Goal: Transaction & Acquisition: Purchase product/service

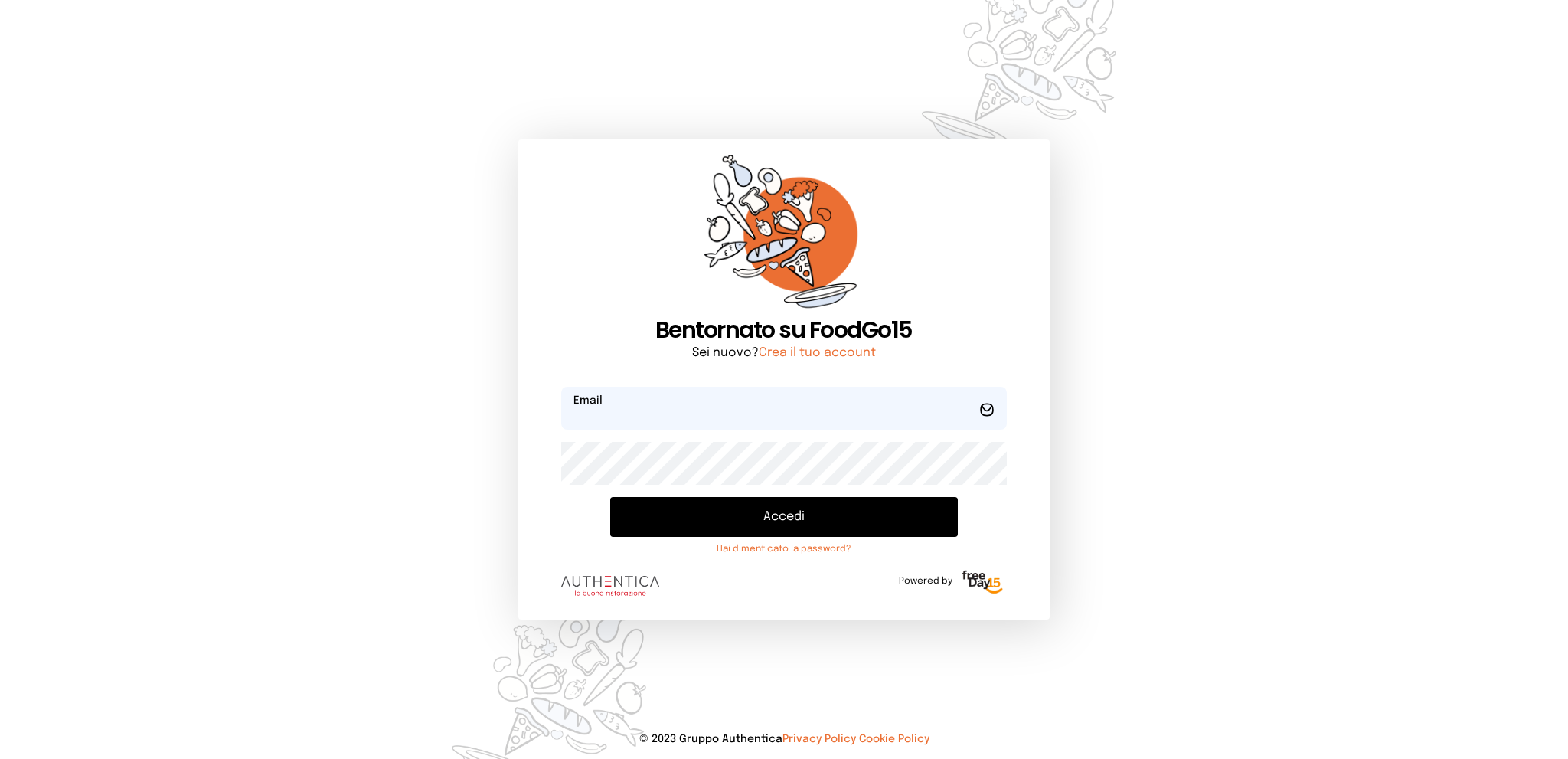
type input "**********"
click at [761, 514] on button "Accedi" at bounding box center [783, 517] width 347 height 40
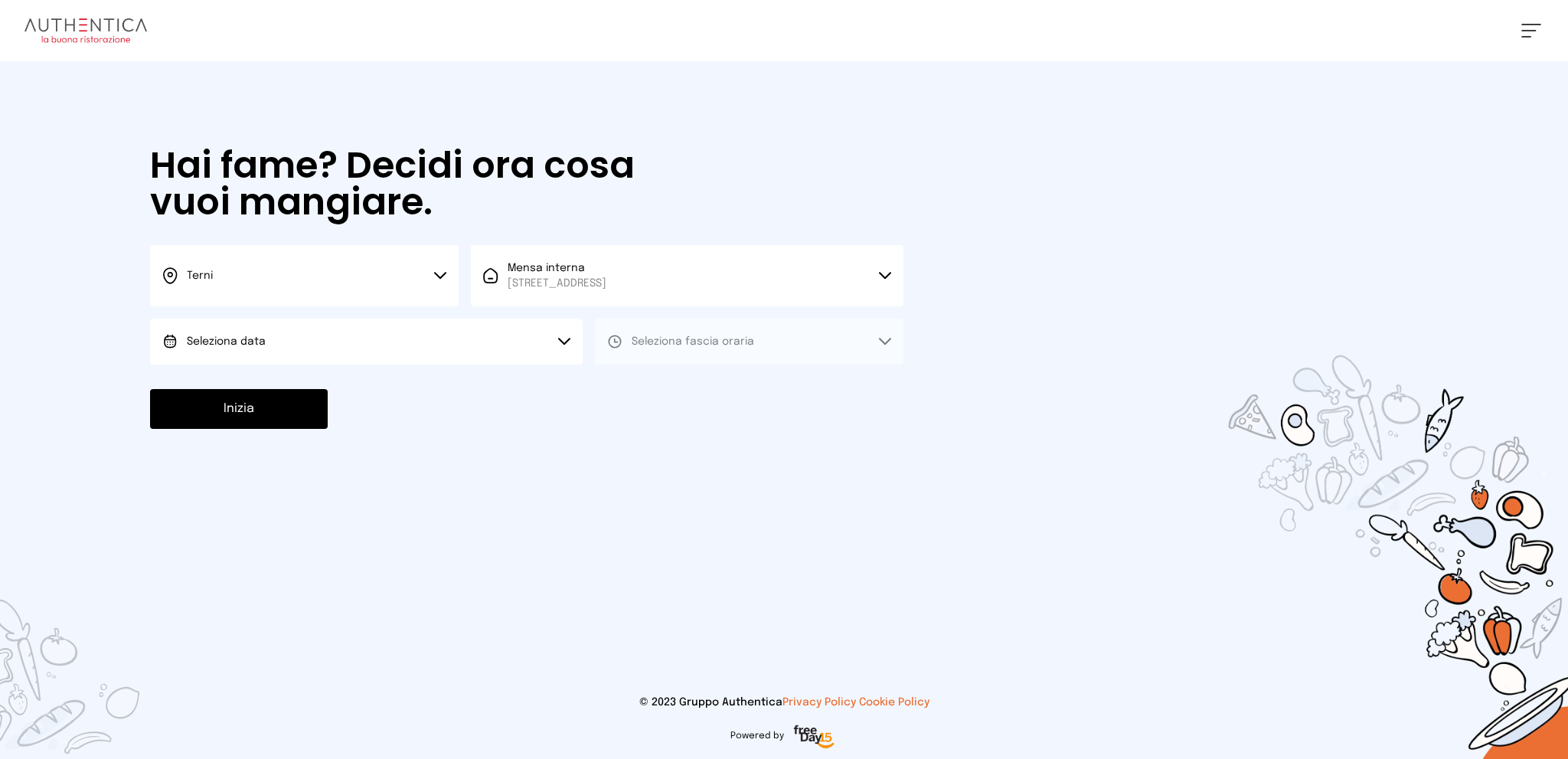
click at [441, 341] on button "Seleziona data" at bounding box center [366, 341] width 432 height 46
click at [435, 385] on li "[DATE], [DATE]" at bounding box center [366, 385] width 432 height 40
click at [689, 349] on button "Seleziona fascia oraria" at bounding box center [749, 341] width 308 height 46
click at [694, 387] on li "Pranzo" at bounding box center [749, 385] width 308 height 40
click at [293, 407] on button "Inizia" at bounding box center [239, 409] width 178 height 40
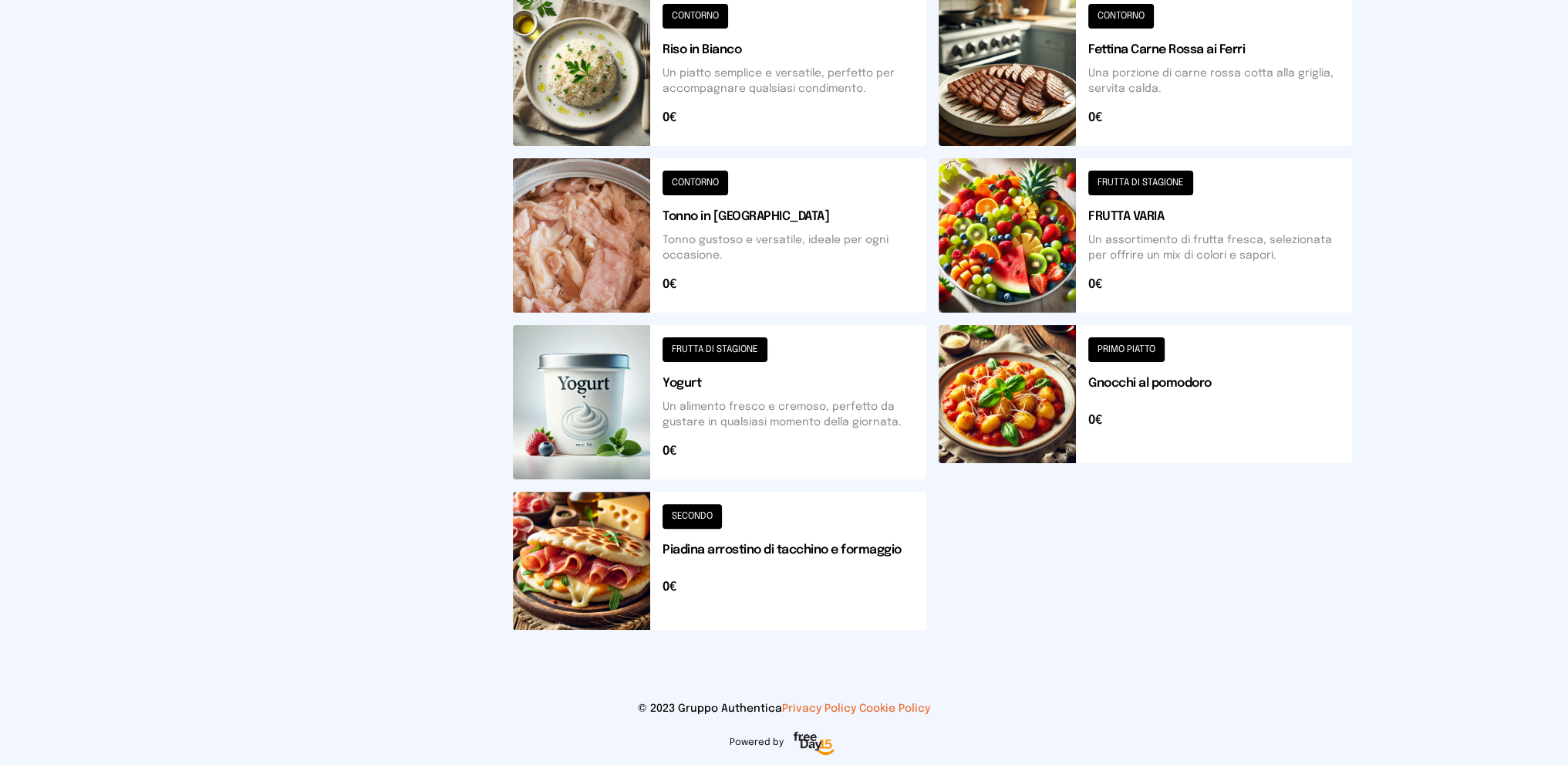
scroll to position [33, 0]
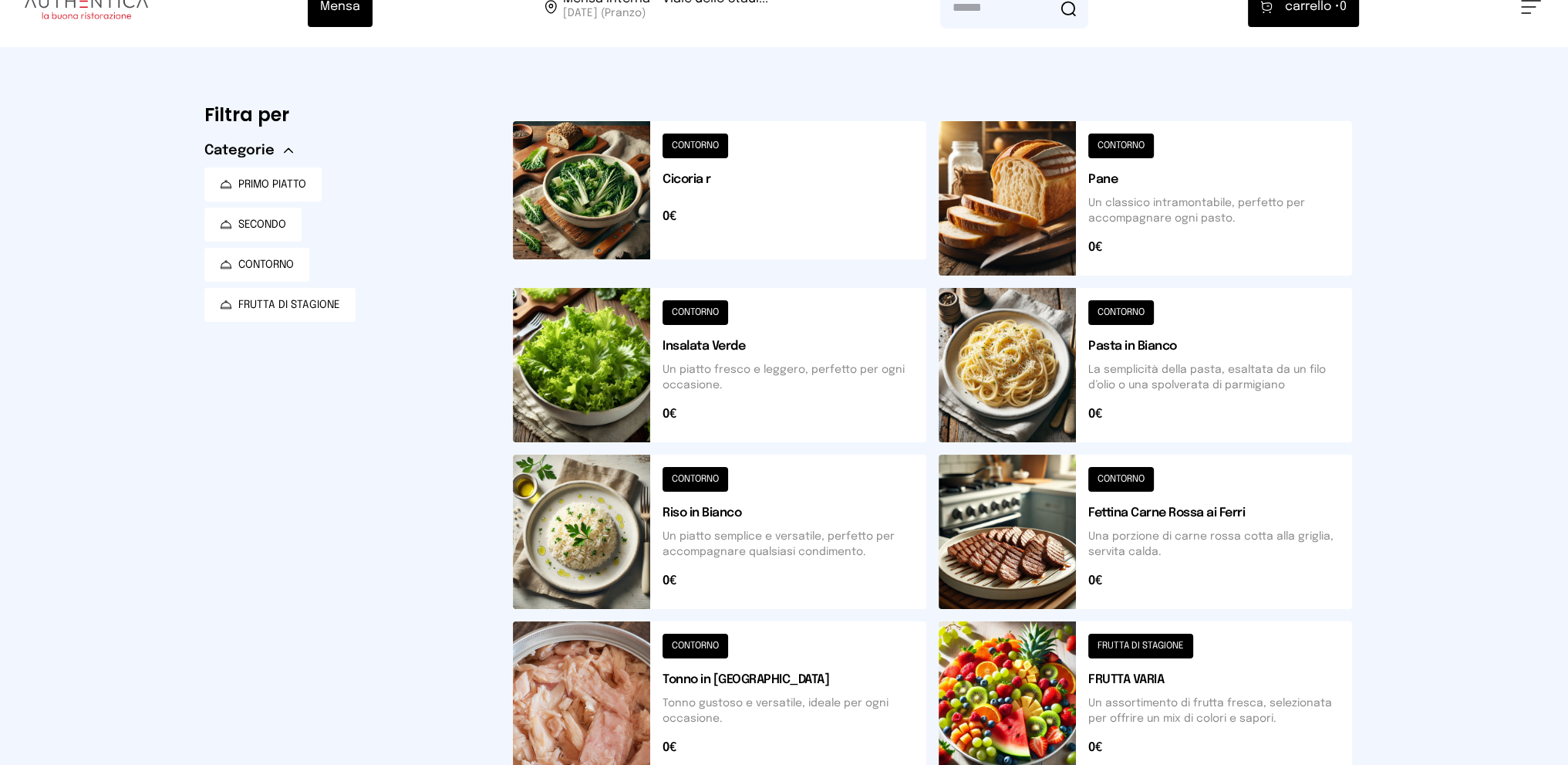
click at [761, 183] on button at bounding box center [720, 198] width 414 height 155
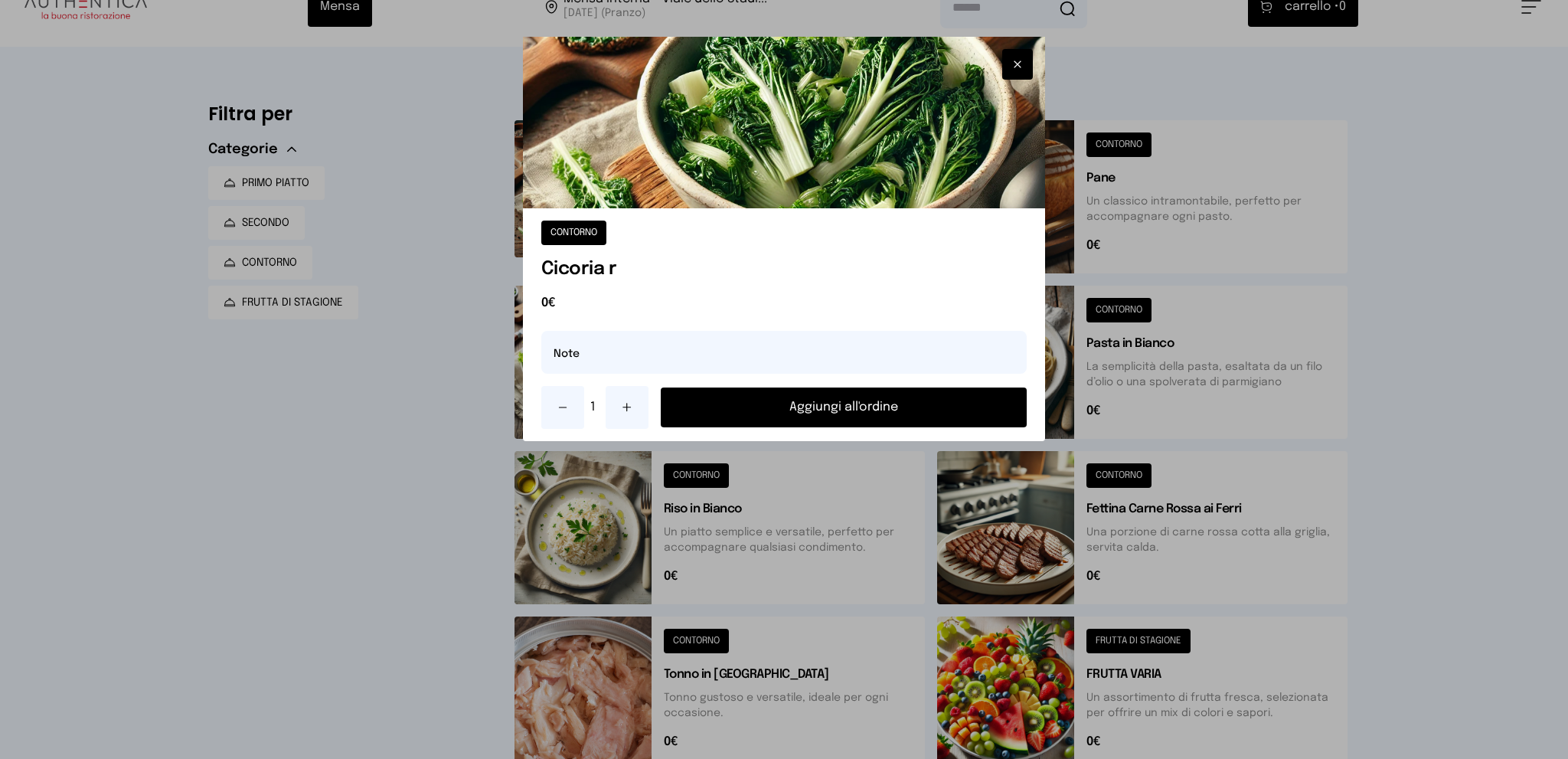
click at [627, 407] on icon at bounding box center [627, 407] width 8 height 0
click at [743, 408] on button "Aggiungi all'ordine" at bounding box center [844, 407] width 367 height 40
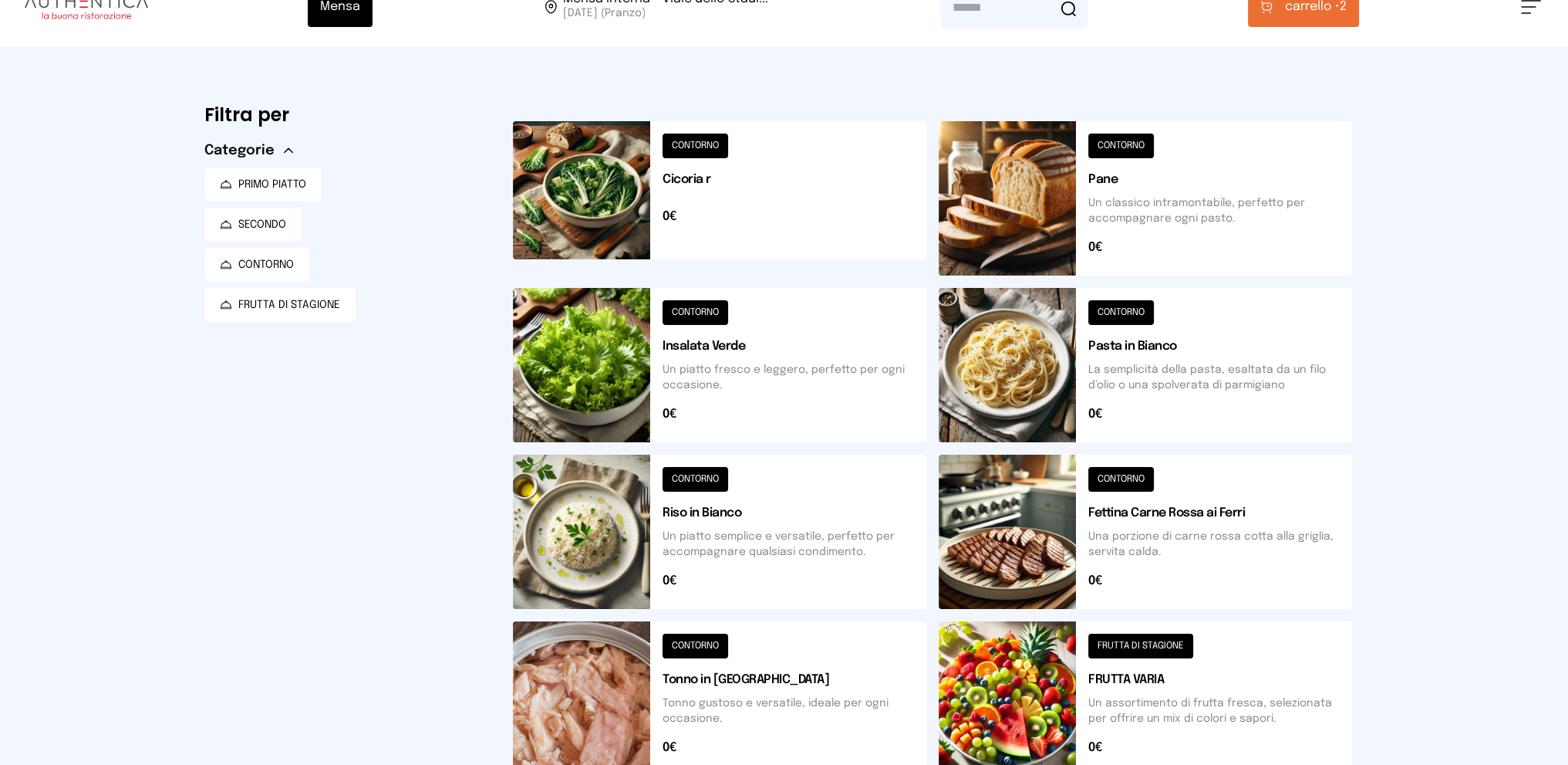
scroll to position [496, 0]
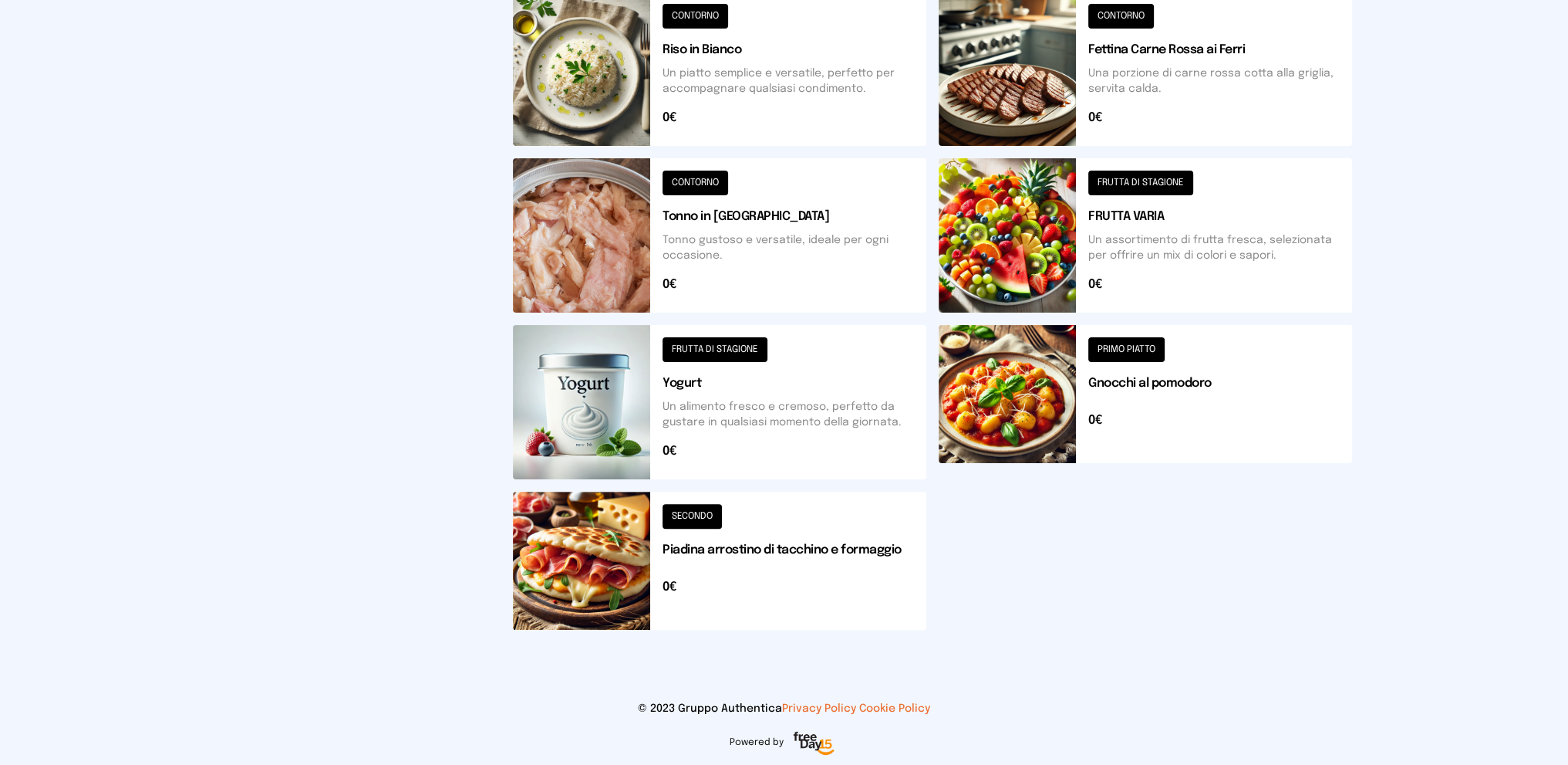
click at [781, 562] on button at bounding box center [720, 561] width 414 height 138
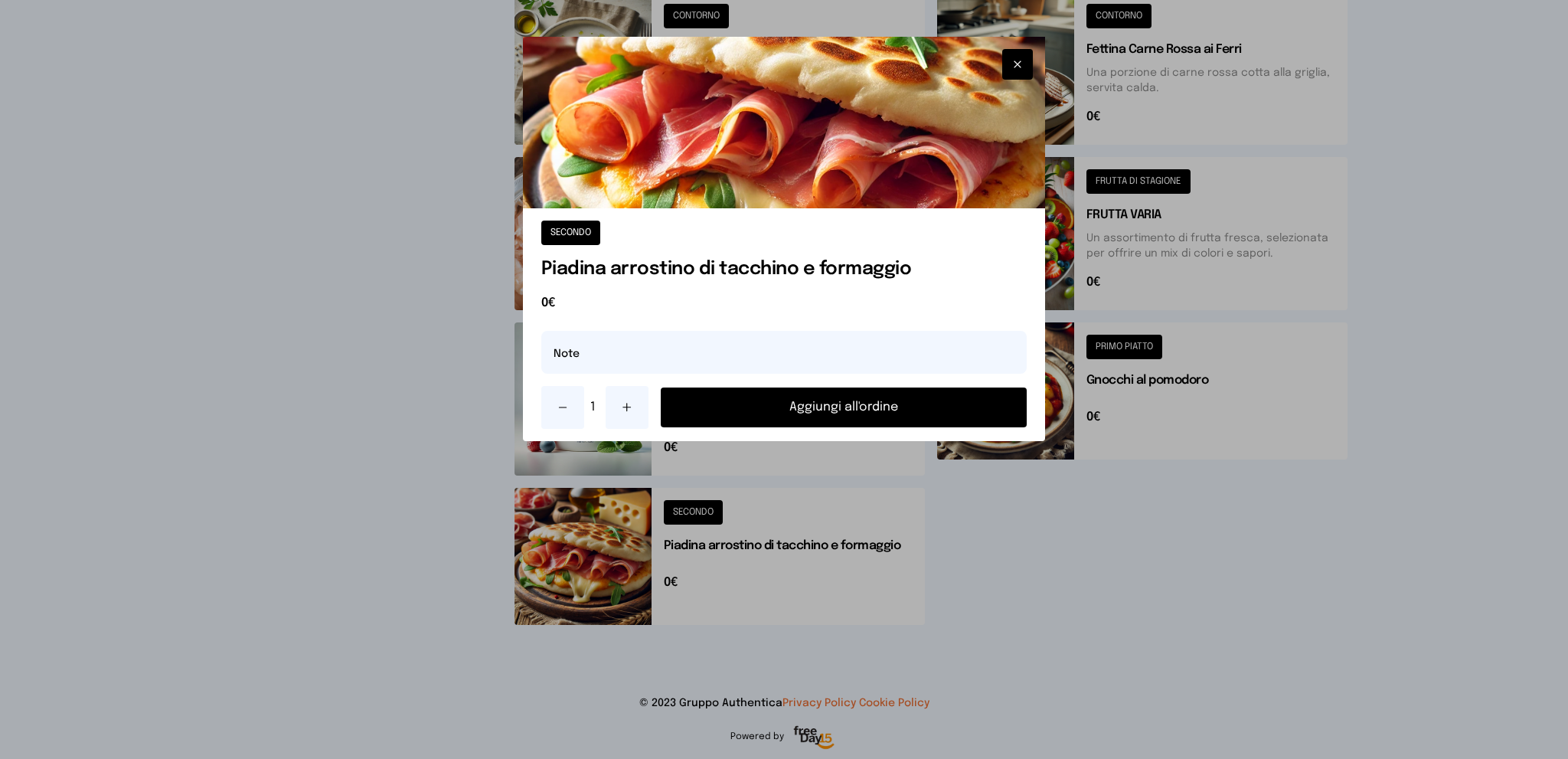
click at [802, 405] on button "Aggiungi all'ordine" at bounding box center [844, 407] width 367 height 40
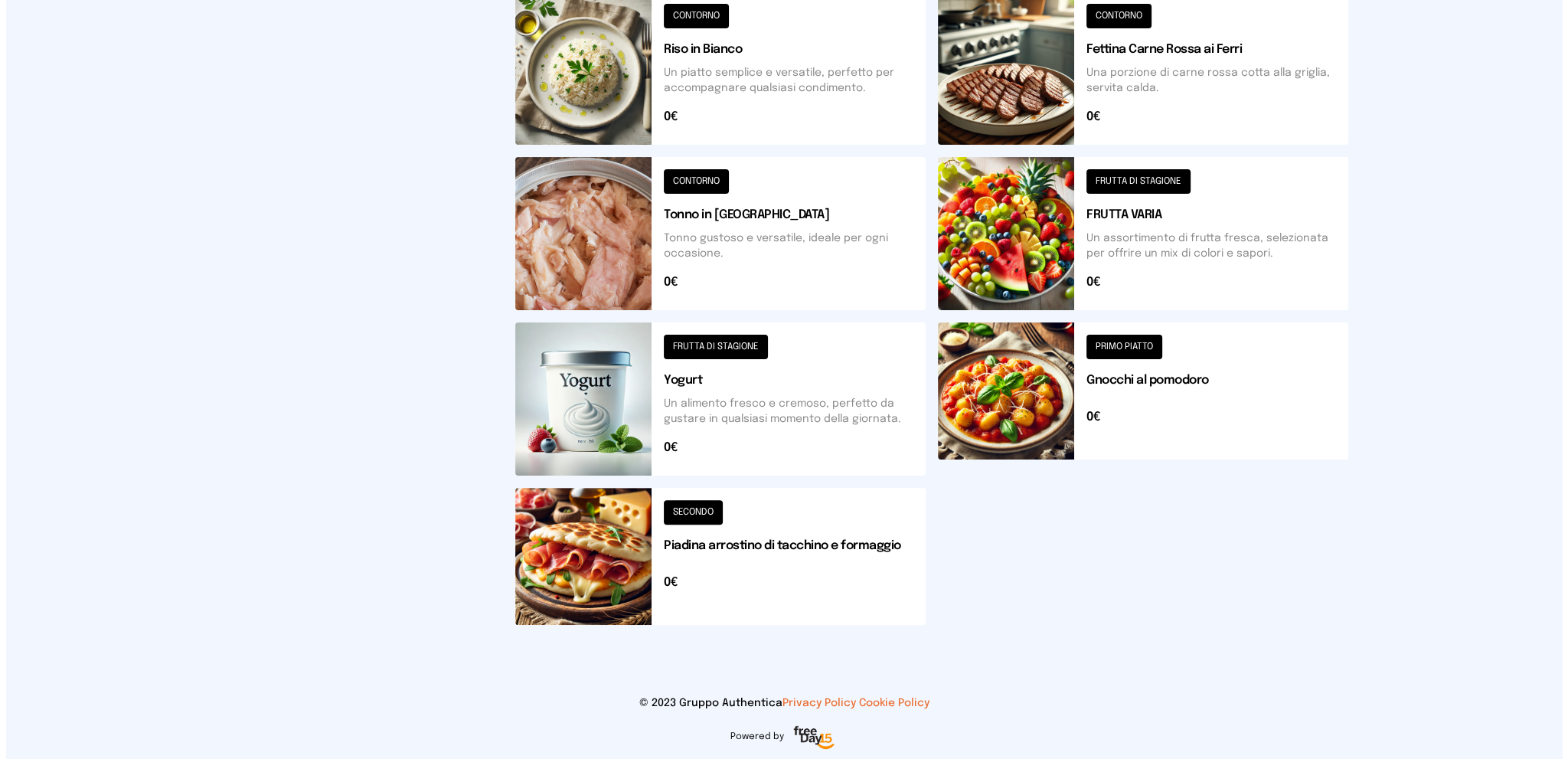
scroll to position [0, 0]
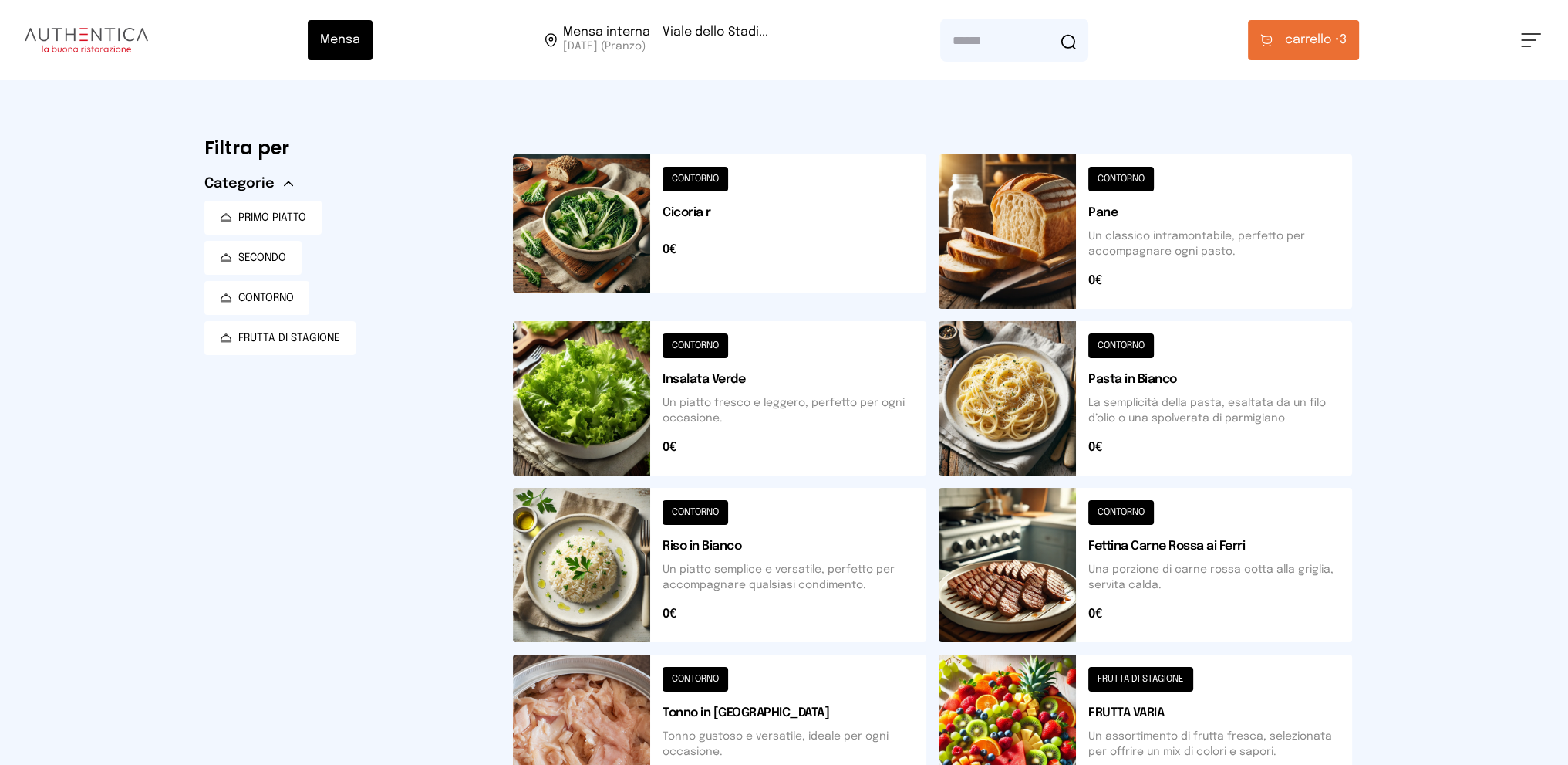
click at [1300, 33] on span "carrello •" at bounding box center [1312, 41] width 55 height 19
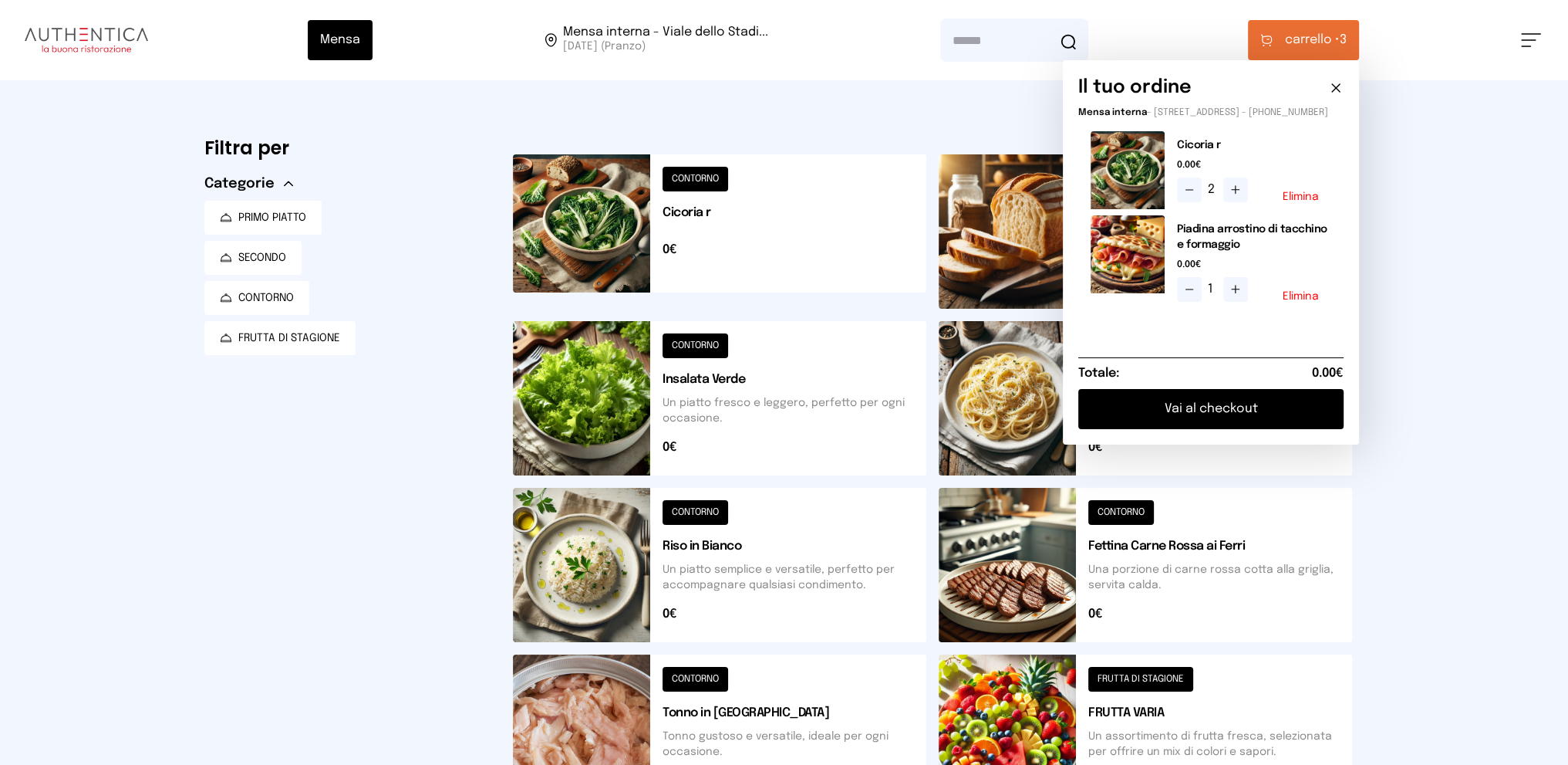
click at [1209, 421] on button "Vai al checkout" at bounding box center [1211, 410] width 265 height 41
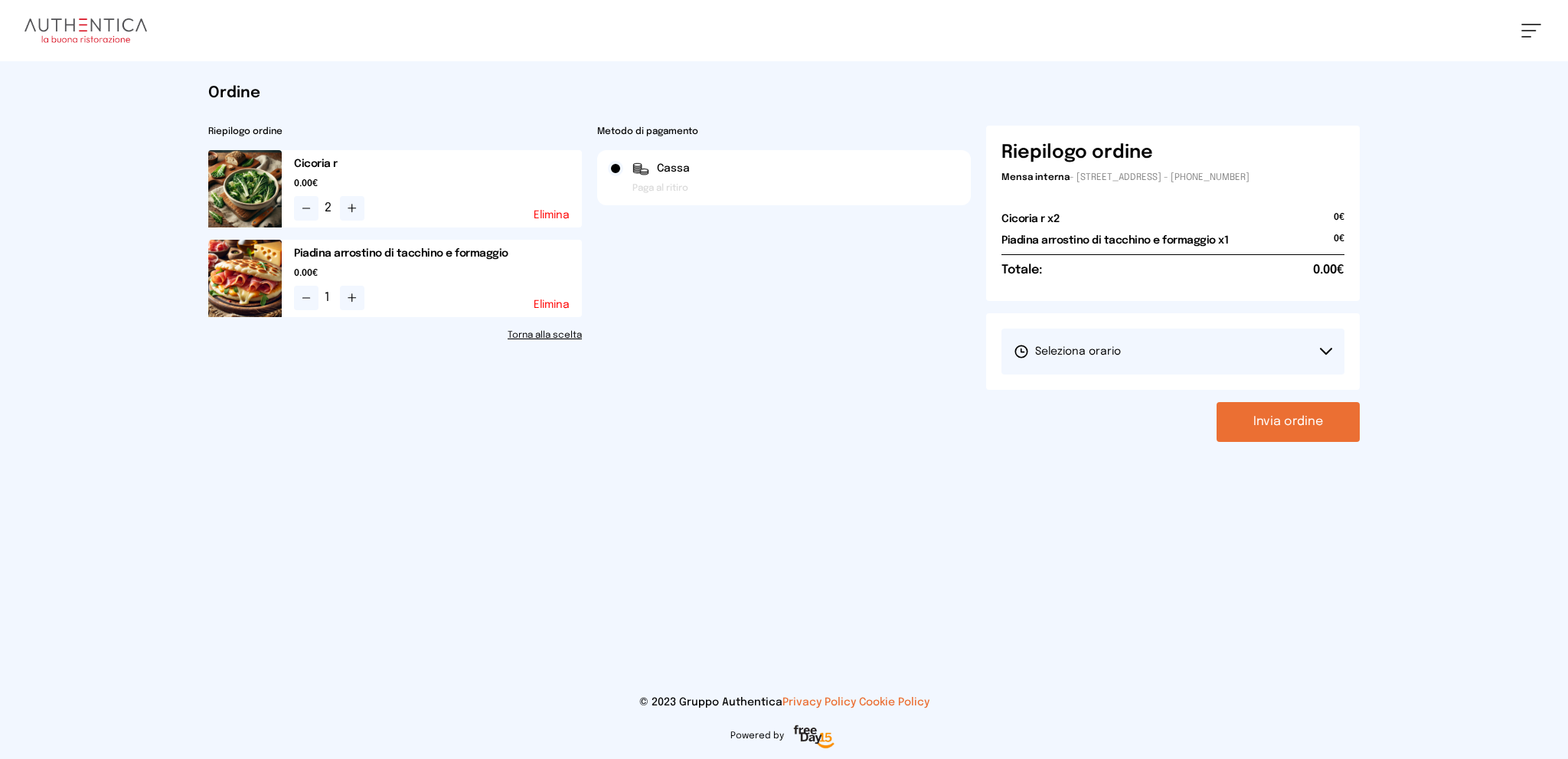
click at [1179, 345] on button "Seleziona orario" at bounding box center [1172, 351] width 343 height 46
click at [1155, 394] on li "1° Turno (13:00 - 15:00)" at bounding box center [1172, 395] width 343 height 40
click at [1294, 425] on button "Invia ordine" at bounding box center [1287, 422] width 143 height 40
